Goal: Task Accomplishment & Management: Manage account settings

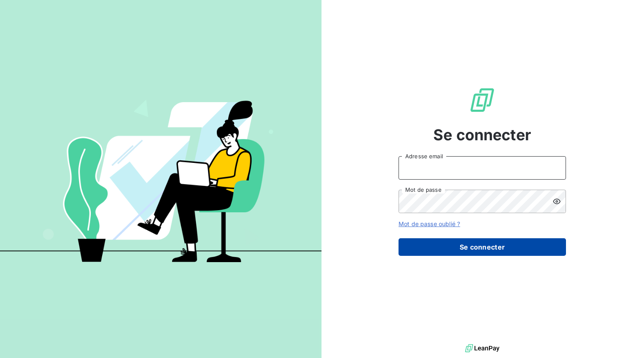
type input "[EMAIL_ADDRESS][DOMAIN_NAME]"
click at [457, 246] on button "Se connecter" at bounding box center [481, 247] width 167 height 18
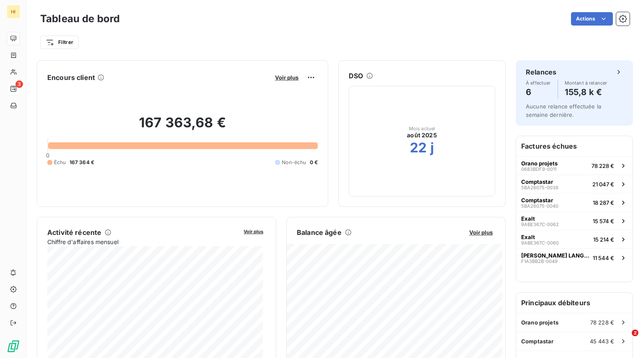
drag, startPoint x: 94, startPoint y: 90, endPoint x: 174, endPoint y: 36, distance: 96.6
click at [174, 36] on div "Filtrer" at bounding box center [334, 42] width 589 height 16
click at [272, 77] on button "Voir plus" at bounding box center [286, 78] width 28 height 8
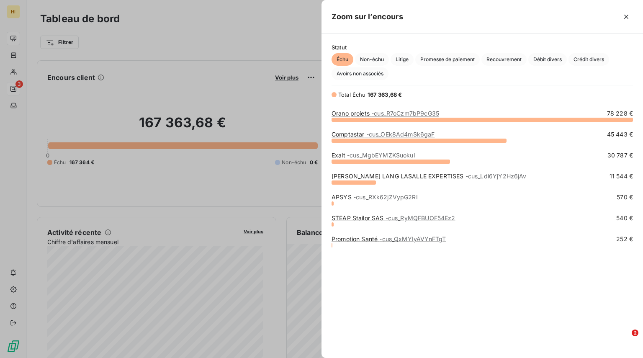
scroll to position [232, 315]
click at [377, 198] on span "- cus_RXk62jZVypG2RI" at bounding box center [385, 196] width 64 height 7
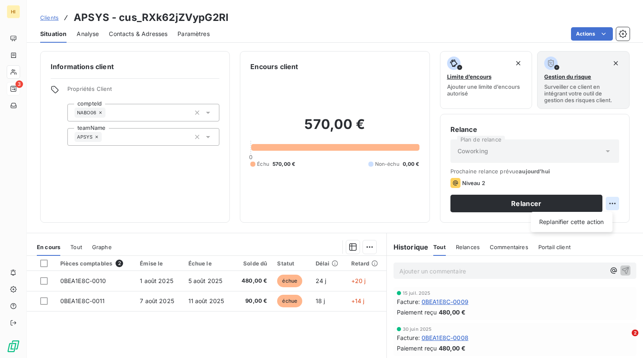
click at [601, 203] on html "HI 3 Clients APSYS - cus_RXk62jZVypG2RI Situation Analyse Contacts & Adresses P…" at bounding box center [321, 179] width 643 height 358
click at [564, 164] on html "HI 3 Clients APSYS - cus_RXk62jZVypG2RI Situation Analyse Contacts & Adresses P…" at bounding box center [321, 179] width 643 height 358
click at [50, 15] on span "Clients" at bounding box center [49, 17] width 18 height 7
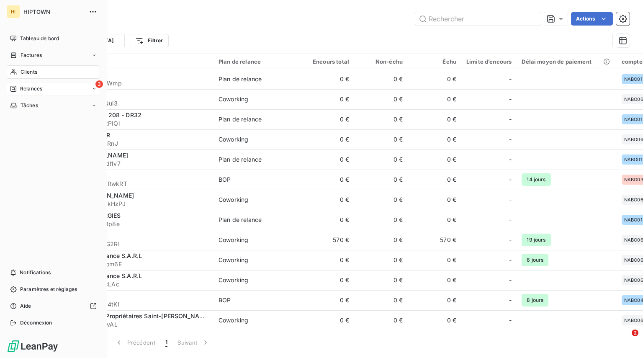
click at [47, 90] on div "3 Relances" at bounding box center [53, 88] width 93 height 13
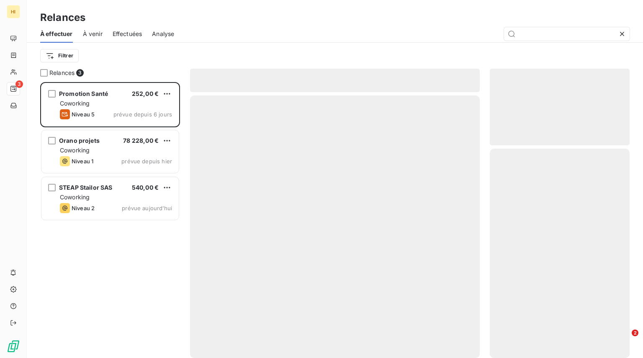
scroll to position [269, 133]
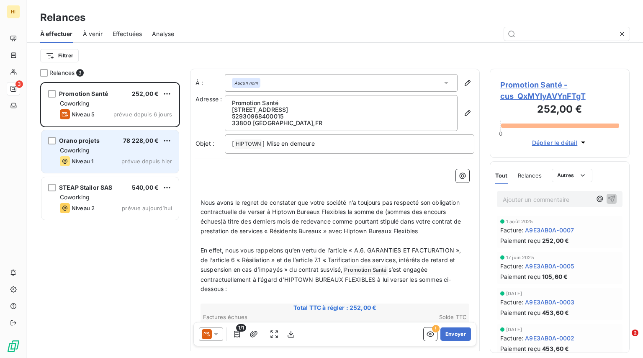
click at [108, 170] on div "Orano projets 78 228,00 € Coworking Niveau 1 prévue depuis [DATE]" at bounding box center [109, 151] width 137 height 43
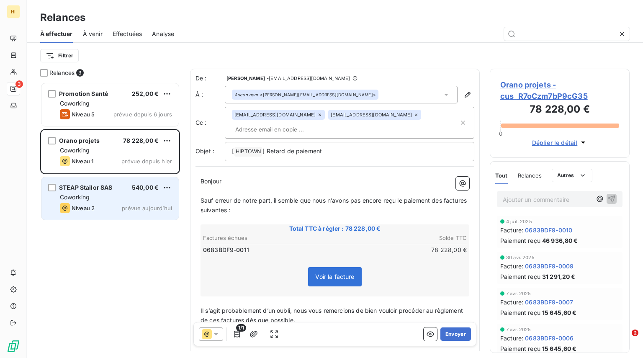
click at [111, 207] on div "Niveau 2 prévue aujourd’hui" at bounding box center [116, 208] width 112 height 10
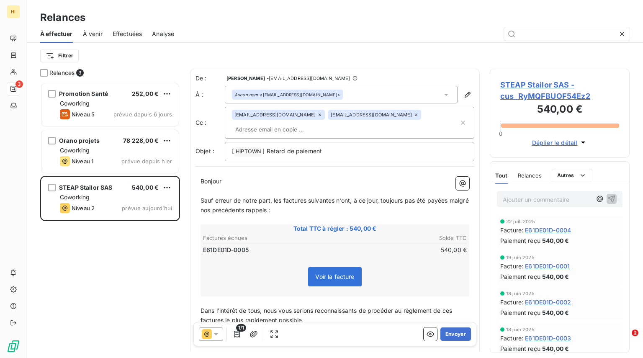
click at [102, 33] on span "À venir" at bounding box center [93, 34] width 20 height 8
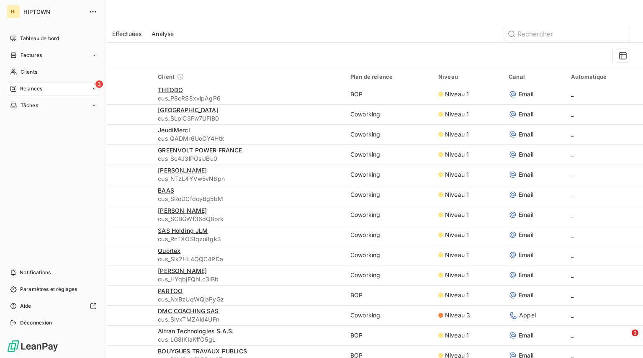
click at [37, 88] on span "Relances" at bounding box center [31, 89] width 22 height 8
click at [55, 100] on div "À effectuer" at bounding box center [58, 105] width 83 height 13
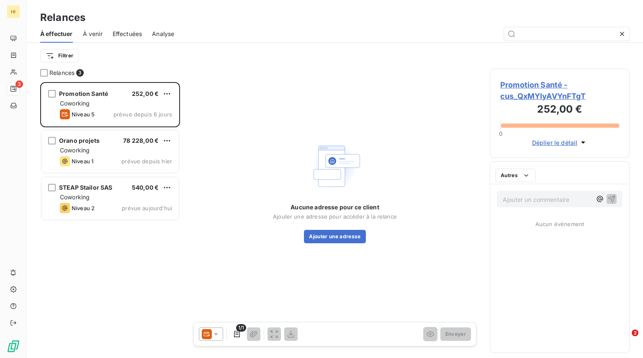
scroll to position [269, 133]
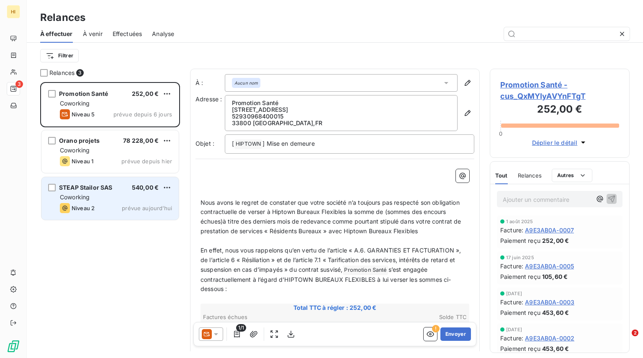
click at [121, 192] on div "STEAP Stailor SAS 540,00 € Coworking Niveau 2 prévue [DATE]" at bounding box center [109, 198] width 137 height 43
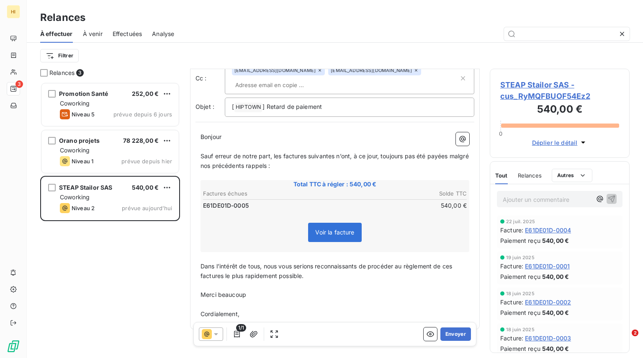
scroll to position [5, 0]
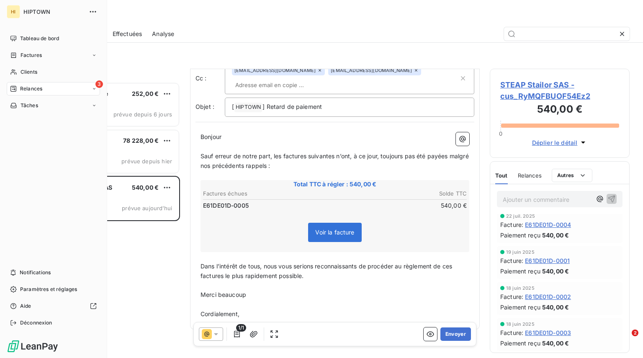
click at [84, 92] on div "3 Relances" at bounding box center [53, 88] width 93 height 13
click at [85, 92] on div "3 Relances" at bounding box center [53, 88] width 93 height 13
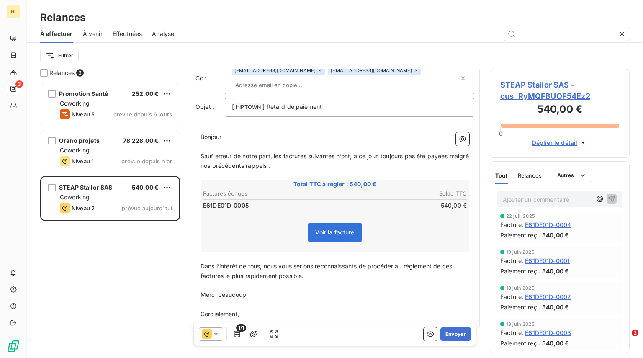
click at [162, 46] on div "Filtrer" at bounding box center [334, 56] width 589 height 26
click at [90, 30] on span "À venir" at bounding box center [93, 34] width 20 height 8
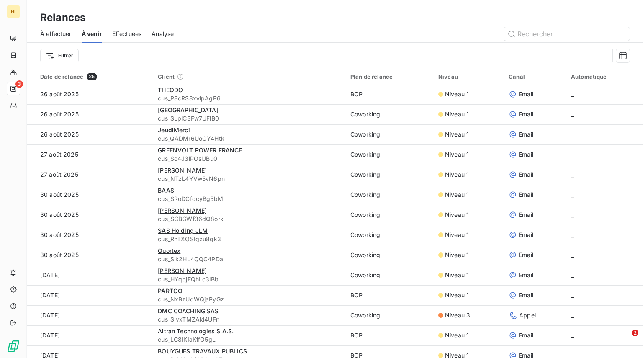
click at [135, 31] on span "Effectuées" at bounding box center [127, 34] width 30 height 8
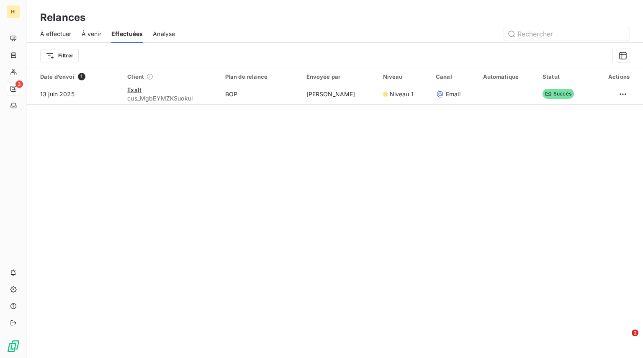
click at [169, 34] on span "Analyse" at bounding box center [164, 34] width 22 height 8
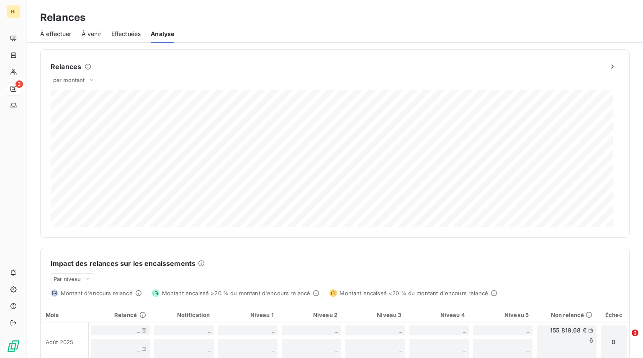
click at [126, 34] on span "Effectuées" at bounding box center [126, 34] width 30 height 8
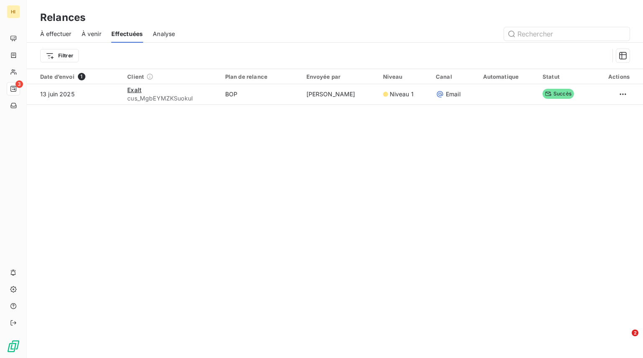
click at [76, 38] on div "À effectuer À venir Effectuées Analyse" at bounding box center [335, 34] width 616 height 18
click at [45, 33] on span "À effectuer" at bounding box center [55, 34] width 31 height 8
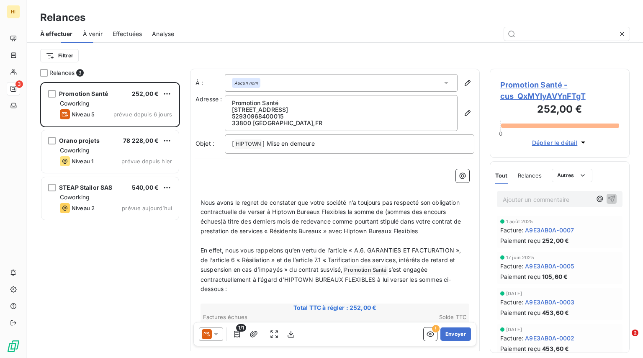
scroll to position [269, 133]
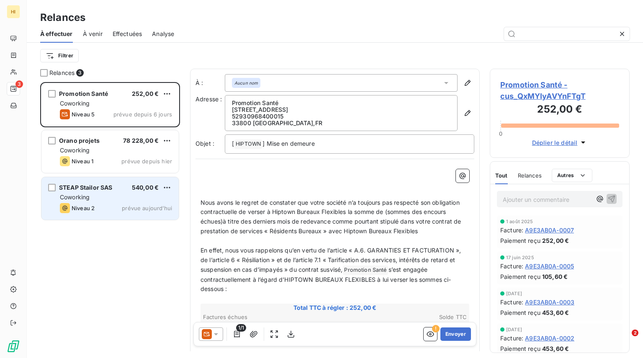
click at [109, 203] on div "STEAP Stailor SAS 540,00 € Coworking Niveau 2 prévue [DATE]" at bounding box center [109, 198] width 137 height 43
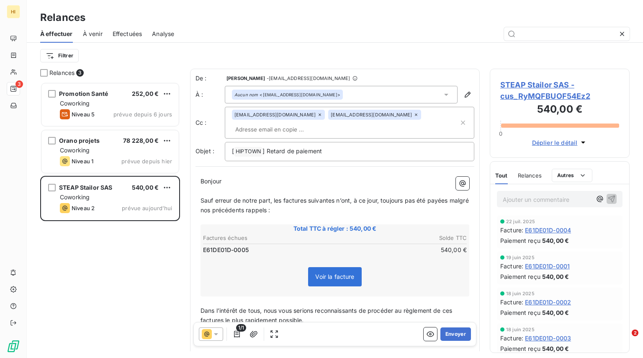
click at [334, 273] on span "Voir la facture" at bounding box center [334, 276] width 39 height 7
click at [326, 307] on span "Dans l’intérêt de tous, nous vous serions reconnaissants de procéder au règleme…" at bounding box center [326, 315] width 253 height 17
click at [237, 336] on icon "button" at bounding box center [237, 334] width 6 height 7
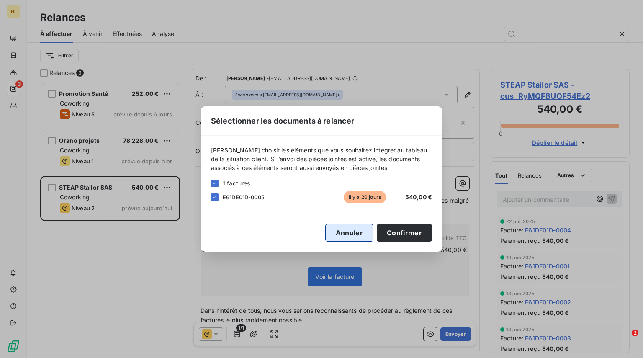
click at [346, 234] on button "Annuler" at bounding box center [349, 233] width 48 height 18
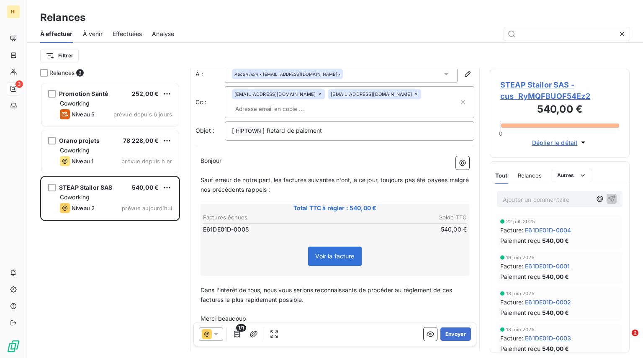
scroll to position [45, 0]
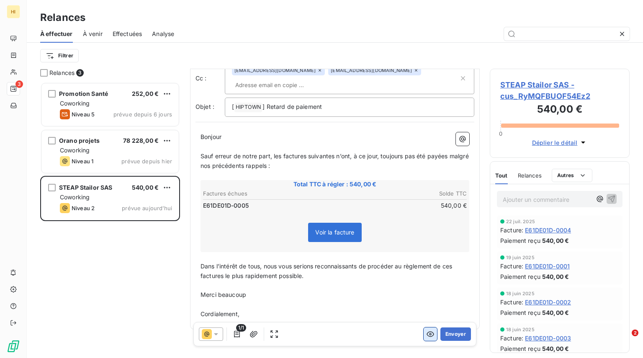
click at [423, 336] on button "button" at bounding box center [429, 333] width 13 height 13
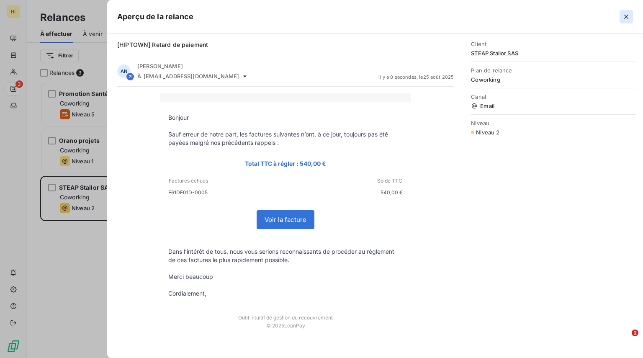
click at [625, 18] on icon "button" at bounding box center [626, 17] width 4 height 4
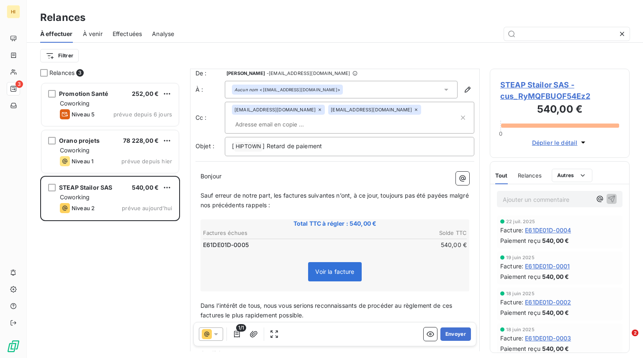
scroll to position [5, 0]
click at [283, 192] on span "Sauf erreur de notre part, les factures suivantes n’ont, à ce jour, toujours pa…" at bounding box center [335, 200] width 270 height 17
click at [301, 192] on span "Sauf erreur de notre part, la factures suivantes n’ont, à ce jour, toujours pas…" at bounding box center [333, 200] width 267 height 17
click at [343, 192] on span "Sauf erreur de notre part, la facture suivantes n’ont, à ce jour, toujours pas …" at bounding box center [332, 200] width 264 height 17
drag, startPoint x: 439, startPoint y: 182, endPoint x: 266, endPoint y: 193, distance: 173.6
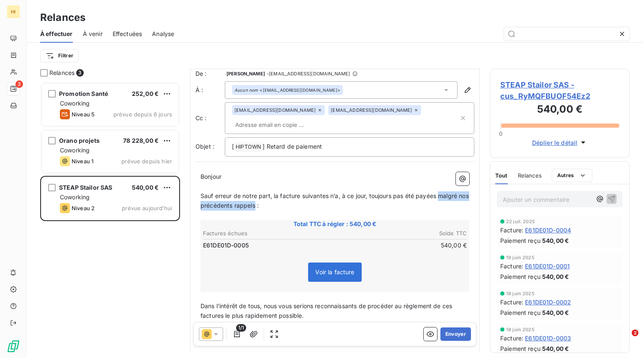
click at [266, 193] on span "Sauf erreur de notre part, la facture suivantes n’a, à ce jour, toujours pas ét…" at bounding box center [335, 200] width 270 height 17
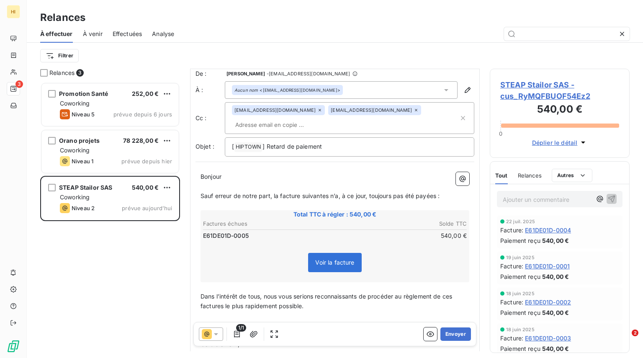
click at [328, 192] on span "Sauf erreur de notre part, la facture suivantes n’a, à ce jour, toujours pas ét…" at bounding box center [319, 195] width 239 height 7
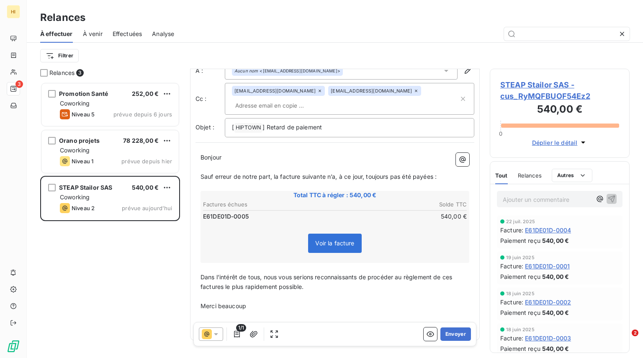
scroll to position [24, 0]
drag, startPoint x: 268, startPoint y: 264, endPoint x: 201, endPoint y: 263, distance: 67.0
click at [201, 274] on span "Dans l’intérêt de tous, nous vous serions reconnaissants de procéder au règleme…" at bounding box center [326, 282] width 253 height 17
click at [393, 274] on span "Nous vous serions reconnaissants de procéder au règlement de ces factures le pl…" at bounding box center [335, 282] width 270 height 17
click at [421, 274] on span "Nous vous serions reconnaissants de procéder au règlement de cette factures le …" at bounding box center [320, 282] width 241 height 17
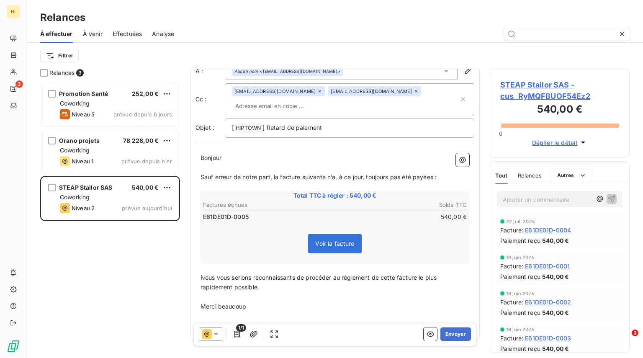
click at [288, 278] on p "Nous vous serions reconnaissants de procéder au règlement de cette facture le p…" at bounding box center [334, 282] width 269 height 19
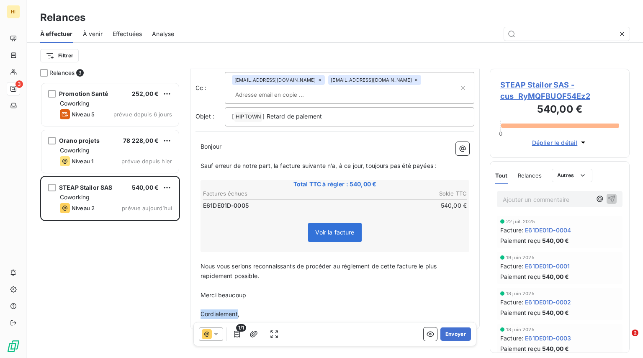
drag, startPoint x: 238, startPoint y: 301, endPoint x: 179, endPoint y: 301, distance: 59.0
click at [179, 301] on div "Relances 3 Promotion Santé 252,00 € Coworking Niveau 5 prévue depuis 6 jours Or…" at bounding box center [335, 213] width 616 height 289
click at [253, 333] on icon "button" at bounding box center [253, 334] width 8 height 8
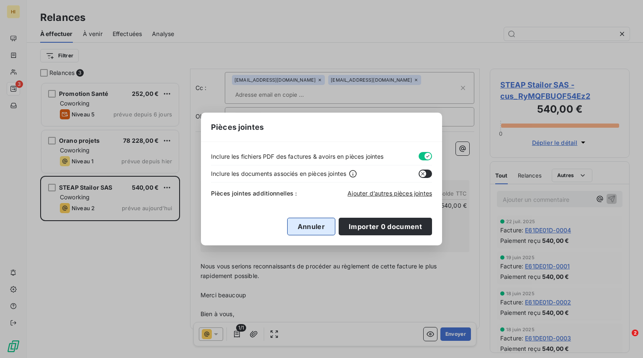
click at [313, 226] on button "Annuler" at bounding box center [311, 227] width 48 height 18
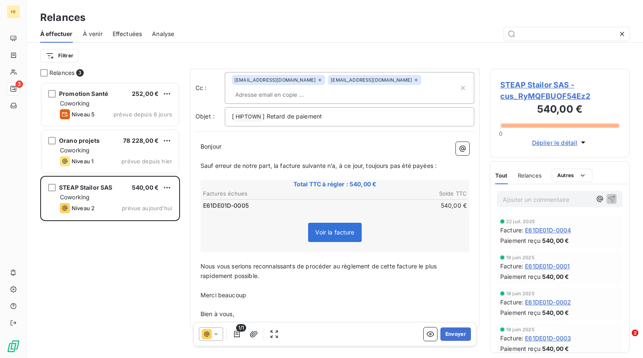
click at [247, 309] on p "Bien à vous," at bounding box center [334, 314] width 269 height 10
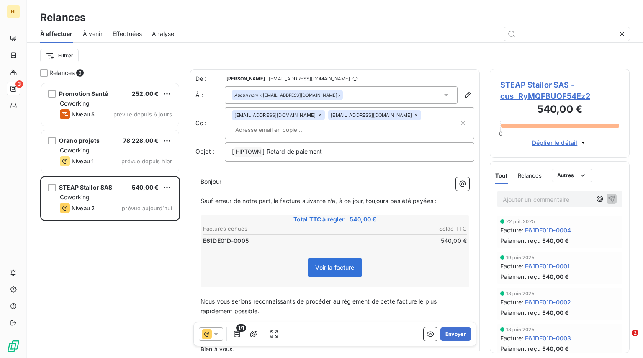
scroll to position [45, 0]
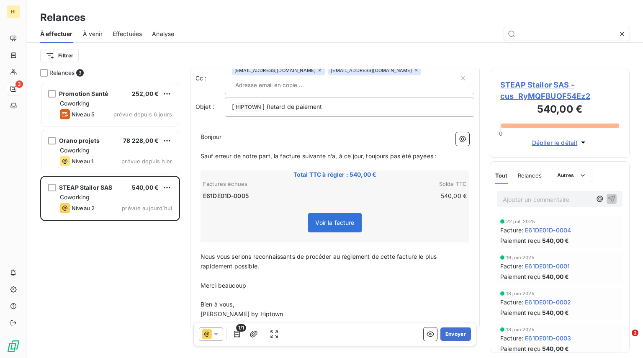
click at [434, 152] on span "Sauf erreur de notre part, la facture suivante n’a, à ce jour, toujours pas été…" at bounding box center [318, 155] width 236 height 7
click at [351, 281] on p "Merci beaucoup" at bounding box center [334, 286] width 269 height 10
click at [454, 333] on button "Envoyer" at bounding box center [455, 333] width 31 height 13
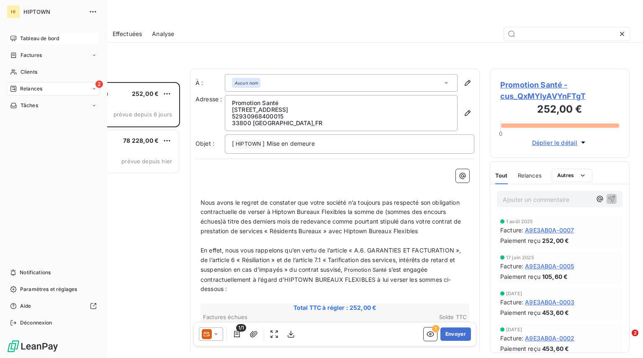
click at [33, 40] on span "Tableau de bord" at bounding box center [39, 39] width 39 height 8
